Goal: Transaction & Acquisition: Purchase product/service

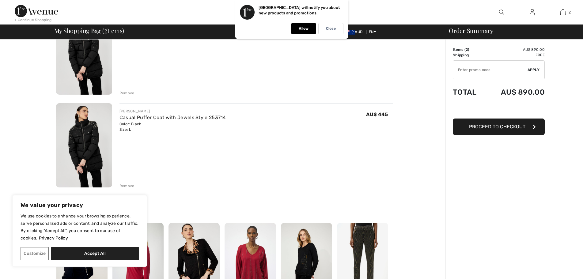
scroll to position [92, 0]
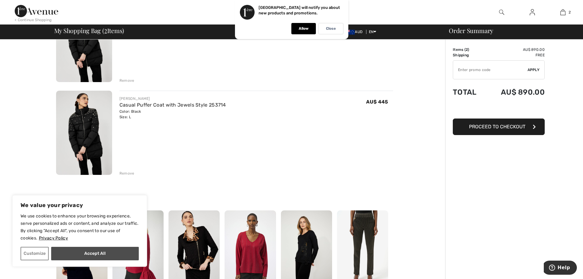
click at [80, 255] on button "Accept All" at bounding box center [95, 253] width 88 height 13
checkbox input "true"
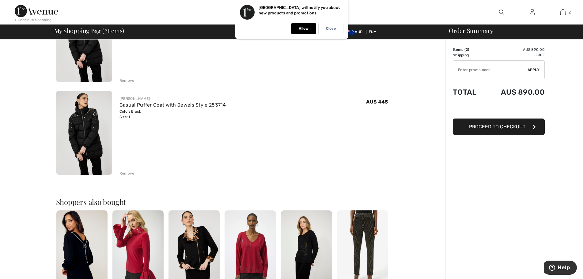
click at [126, 173] on div "Remove" at bounding box center [127, 174] width 15 height 6
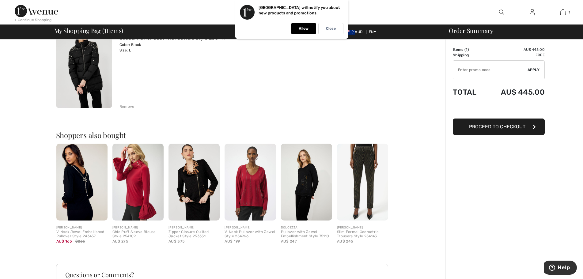
scroll to position [0, 0]
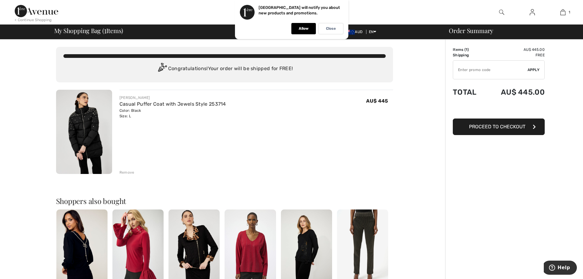
click at [472, 71] on input "TEXT" at bounding box center [490, 70] width 74 height 18
click at [532, 70] on span "Apply" at bounding box center [534, 70] width 12 height 6
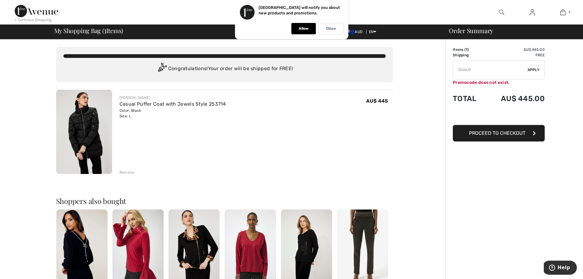
drag, startPoint x: 476, startPoint y: 70, endPoint x: 440, endPoint y: 73, distance: 36.6
click at [440, 73] on div "You are only AU$ 0.00 away from FREE SHIPPING! Continue Shopping > Congratulati…" at bounding box center [294, 236] width 580 height 392
click at [533, 69] on span "Apply" at bounding box center [534, 70] width 12 height 6
drag, startPoint x: 489, startPoint y: 69, endPoint x: 430, endPoint y: 72, distance: 58.6
click at [430, 72] on div "You are only AU$ 0.00 away from FREE SHIPPING! Continue Shopping > Congratulati…" at bounding box center [294, 236] width 580 height 392
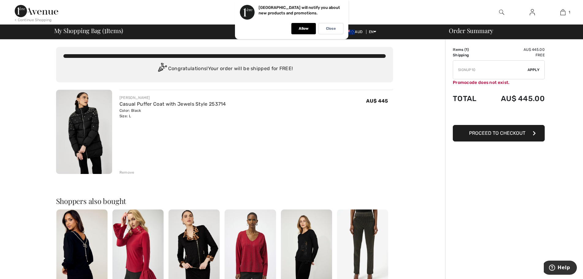
type input "SIGNUP10"
drag, startPoint x: 477, startPoint y: 69, endPoint x: 454, endPoint y: 70, distance: 23.6
click at [454, 70] on input "TEXT" at bounding box center [490, 70] width 74 height 18
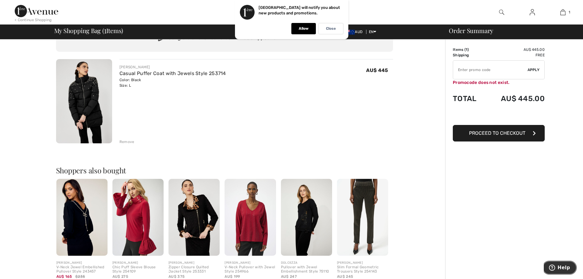
click at [565, 267] on span "Help" at bounding box center [564, 268] width 13 height 6
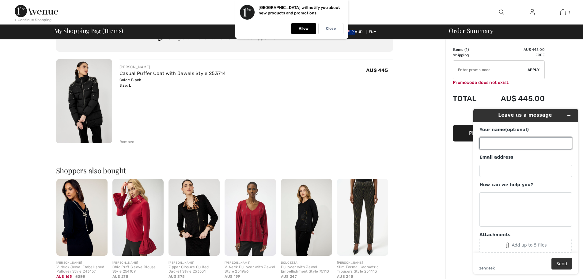
click at [491, 143] on input "Your name (optional)" at bounding box center [526, 143] width 93 height 12
type input "s"
type input "Sage Carver"
click at [504, 171] on input "Email address" at bounding box center [526, 171] width 93 height 12
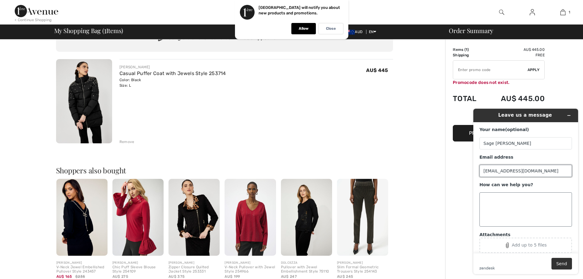
type input "sagecarver@icloud.com"
click at [487, 200] on textarea "How can we help you?" at bounding box center [526, 210] width 93 height 34
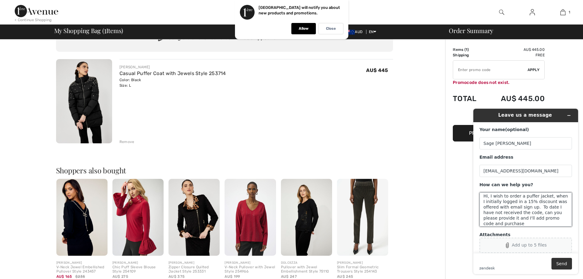
scroll to position [13, 0]
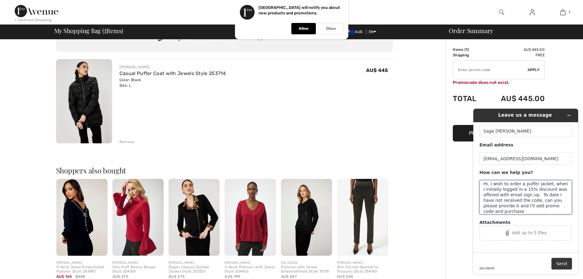
type textarea "Hi, I wish to order a puffer jacket, when I initially logged in a 15% discount …"
click at [562, 264] on button "Send" at bounding box center [562, 264] width 21 height 12
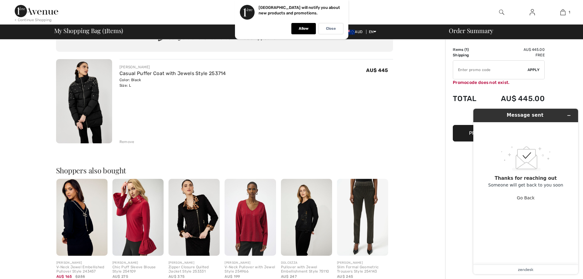
click at [487, 70] on input "TEXT" at bounding box center [490, 70] width 74 height 18
type input "NEW15"
click at [532, 68] on span "Apply" at bounding box center [534, 70] width 12 height 6
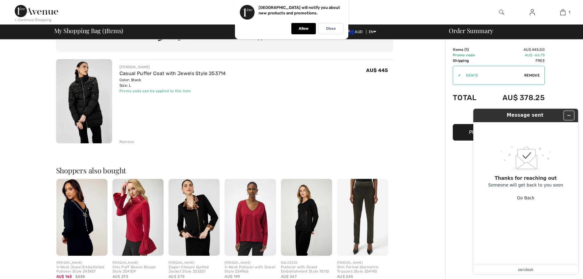
click at [570, 115] on icon "Minimize widget" at bounding box center [569, 115] width 4 height 4
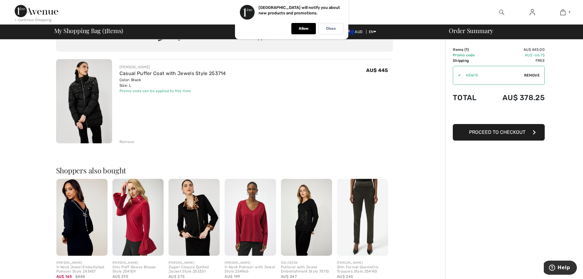
click at [301, 27] on p "Allow" at bounding box center [304, 28] width 10 height 5
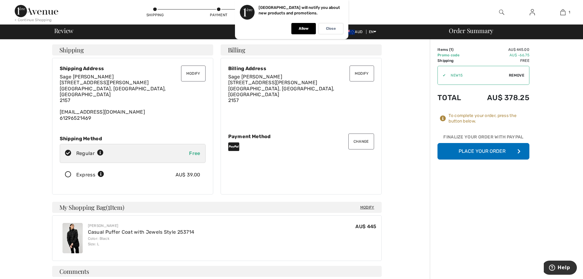
click at [481, 150] on button "Place Your Order" at bounding box center [484, 151] width 92 height 17
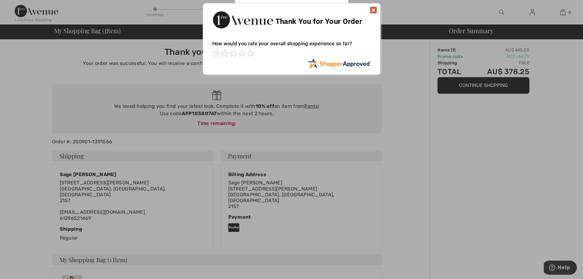
click at [375, 8] on img at bounding box center [373, 9] width 7 height 7
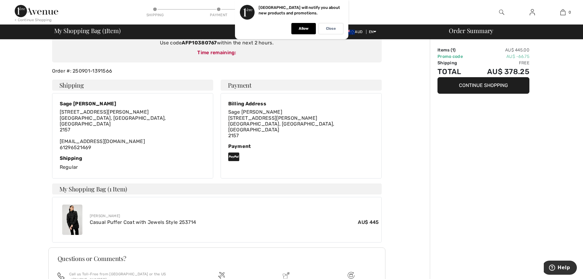
scroll to position [68, 0]
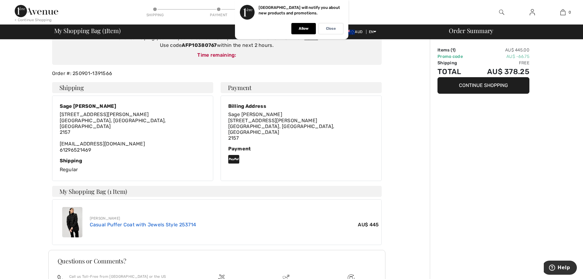
click at [117, 222] on link "Casual Puffer Coat with Jewels Style 253714" at bounding box center [143, 225] width 107 height 6
